Goal: Use online tool/utility: Utilize a website feature to perform a specific function

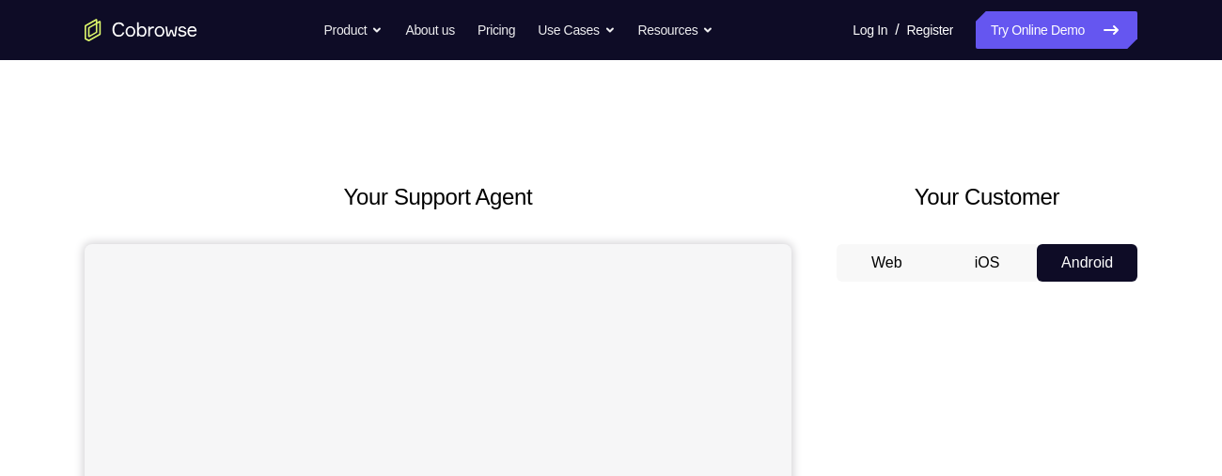
scroll to position [92, 0]
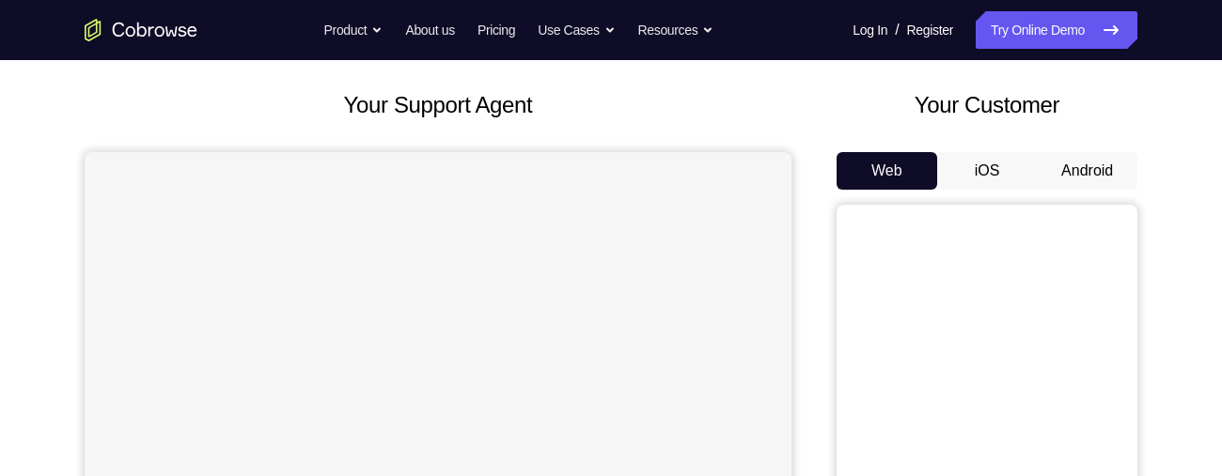
click at [1066, 179] on button "Android" at bounding box center [1086, 171] width 101 height 38
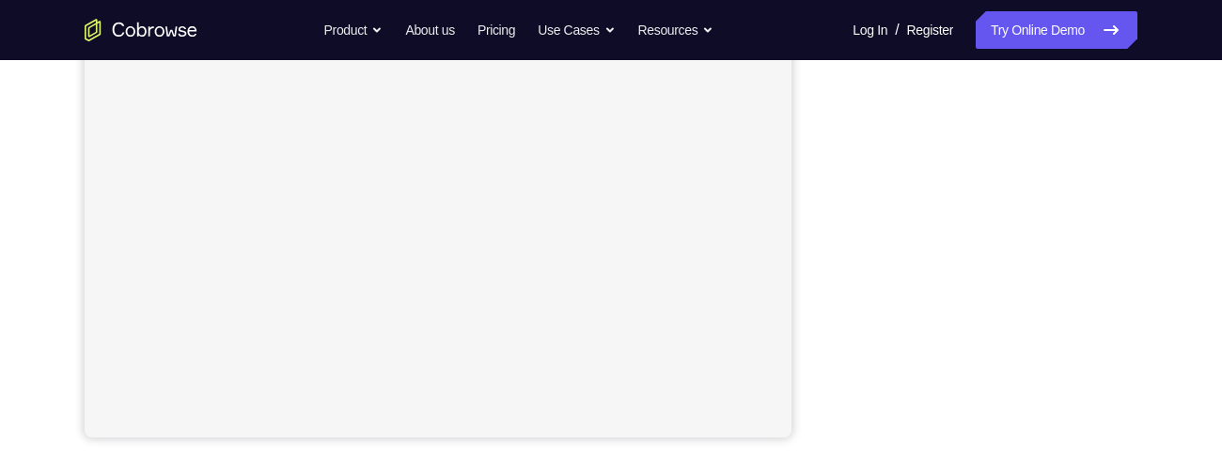
scroll to position [328, 0]
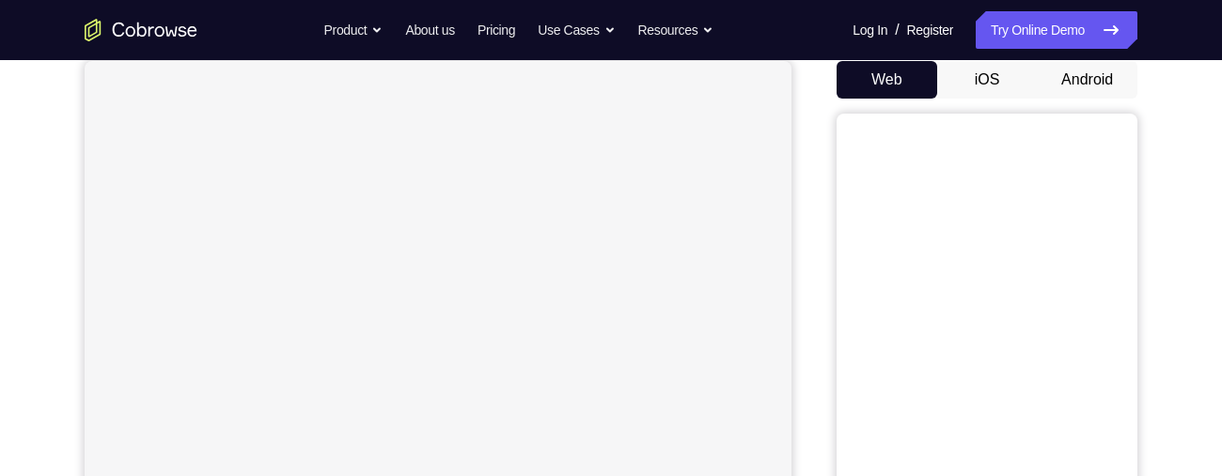
scroll to position [182, 0]
click at [1090, 70] on button "Android" at bounding box center [1086, 81] width 101 height 38
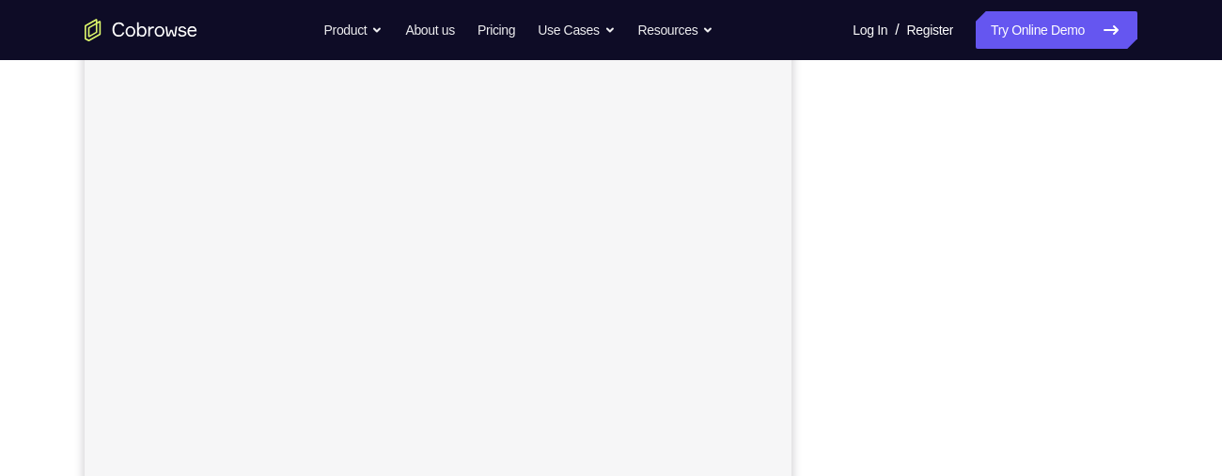
scroll to position [391, 0]
click at [1156, 352] on div "Your Support Agent Your Customer Web iOS Android Next Steps We’d be happy to gi…" at bounding box center [610, 288] width 1203 height 1239
click at [1139, 197] on div "Your Support Agent Your Customer Web iOS Android Next Steps We’d be happy to gi…" at bounding box center [610, 369] width 1203 height 1239
